Goal: Entertainment & Leisure: Browse casually

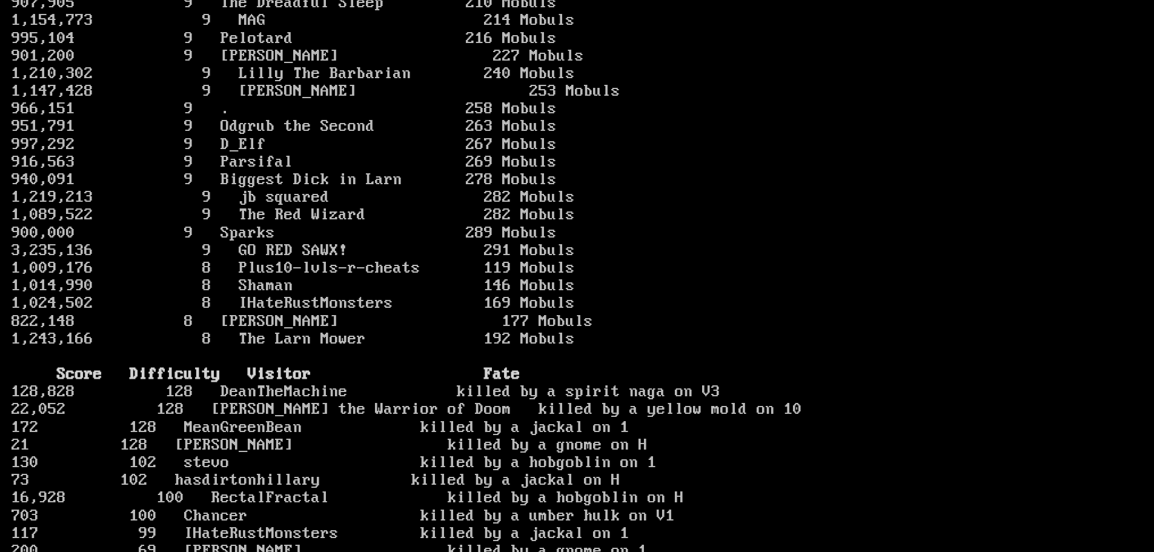
scroll to position [921, 0]
